Goal: Unclear

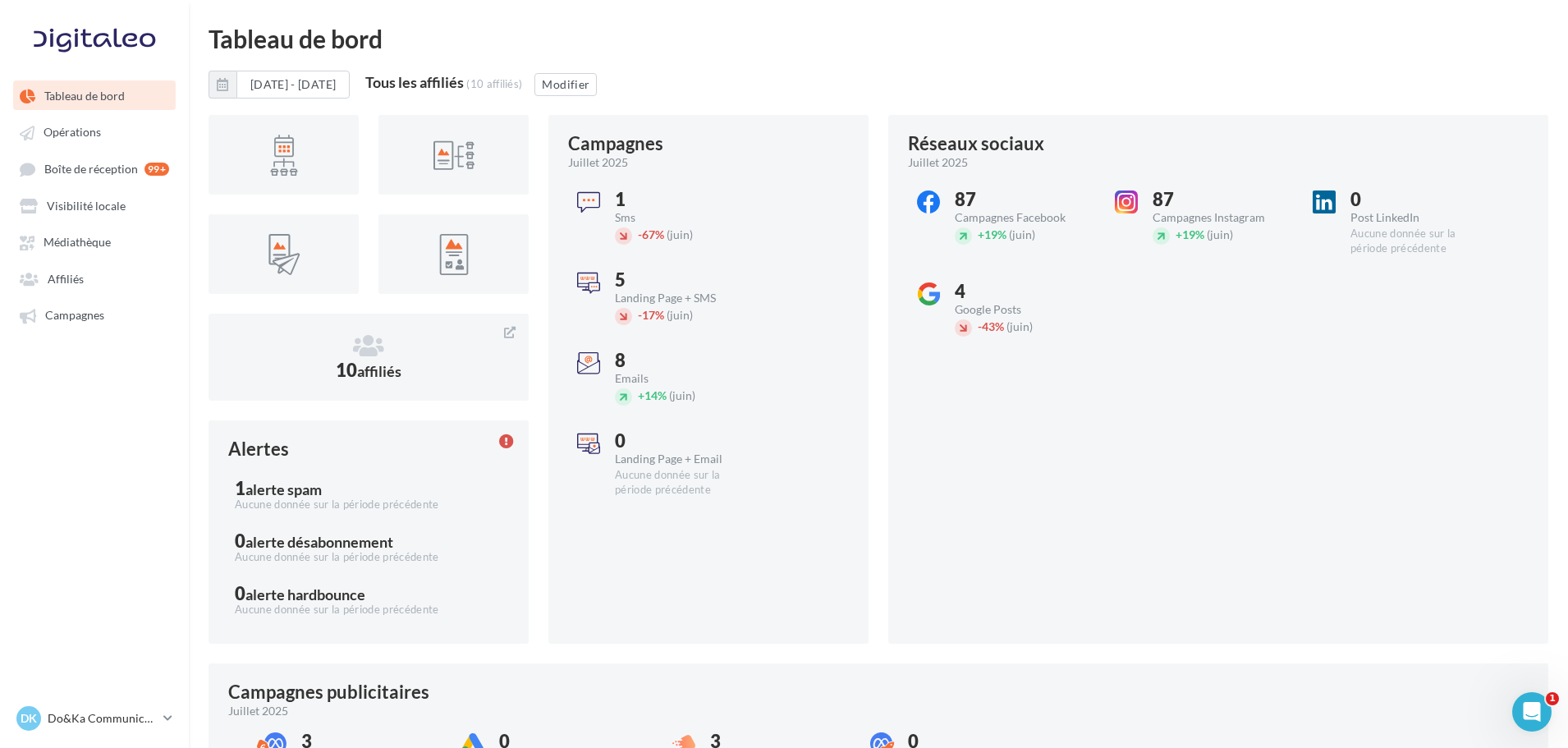
click at [894, 93] on div "[DATE] - [DATE] Tous les affiliés (10 affiliés) Modifier" at bounding box center [878, 91] width 1340 height 41
click at [1109, 24] on html "Tableau de bord Opérations" at bounding box center [784, 374] width 1568 height 748
click at [1067, 39] on div "Tableau de bord" at bounding box center [878, 38] width 1340 height 25
drag, startPoint x: 860, startPoint y: 88, endPoint x: 687, endPoint y: 97, distance: 173.2
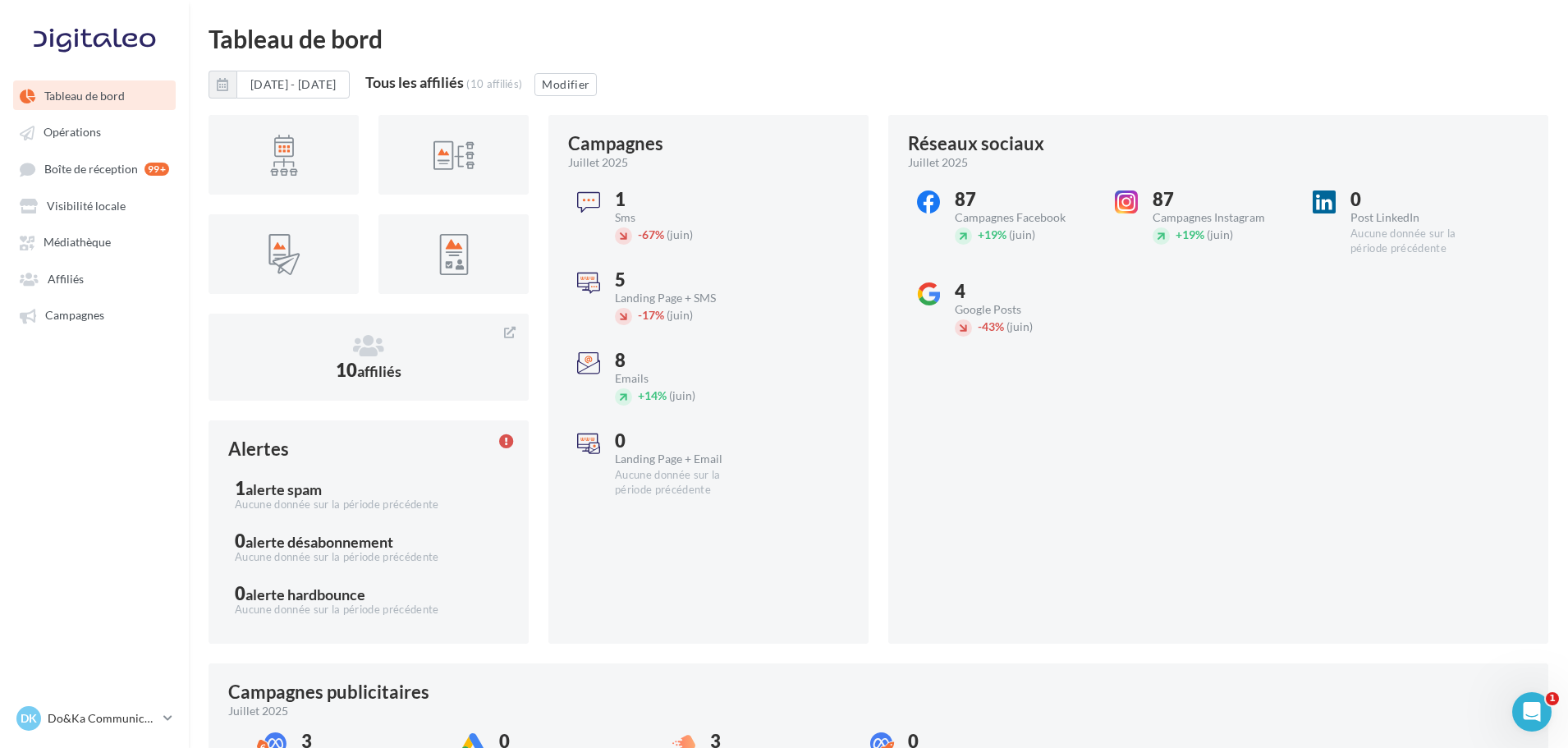
click at [860, 88] on div "[DATE] - [DATE] Tous les affiliés (10 affiliés) Modifier" at bounding box center [878, 91] width 1340 height 41
drag, startPoint x: 422, startPoint y: 87, endPoint x: 572, endPoint y: 82, distance: 150.1
click at [522, 82] on div "Tous les affiliés (10 affiliés)" at bounding box center [443, 83] width 156 height 17
click at [522, 82] on div "(10 affiliés)" at bounding box center [494, 83] width 55 height 13
drag, startPoint x: 579, startPoint y: 80, endPoint x: 457, endPoint y: 83, distance: 122.0
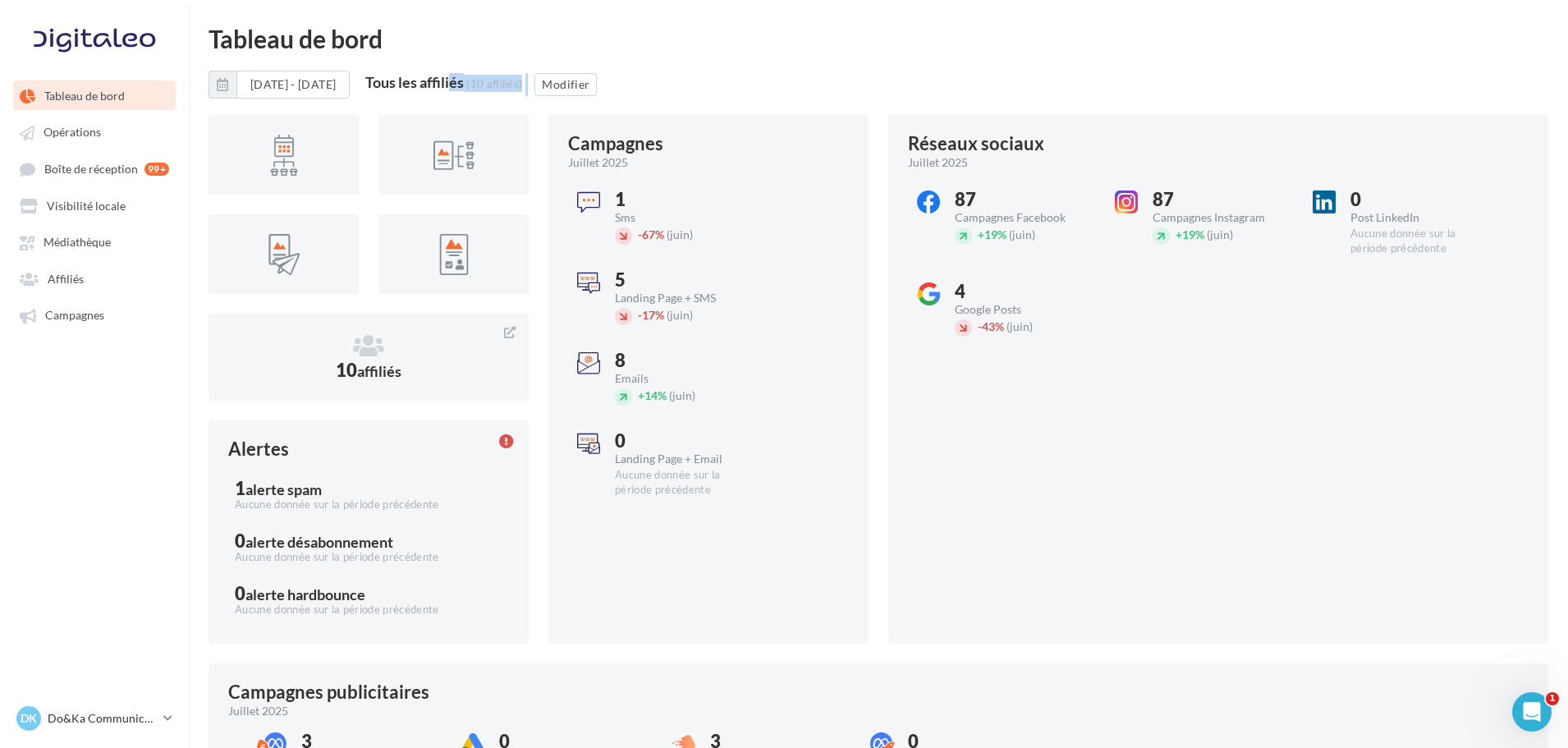
click at [457, 83] on div "Tous les affiliés (10 affiliés) Modifier" at bounding box center [481, 85] width 232 height 23
click at [457, 83] on div "Tous les affiliés" at bounding box center [415, 82] width 98 height 15
click at [1187, 33] on div "Tableau de bord" at bounding box center [878, 38] width 1340 height 25
